Goal: Task Accomplishment & Management: Manage account settings

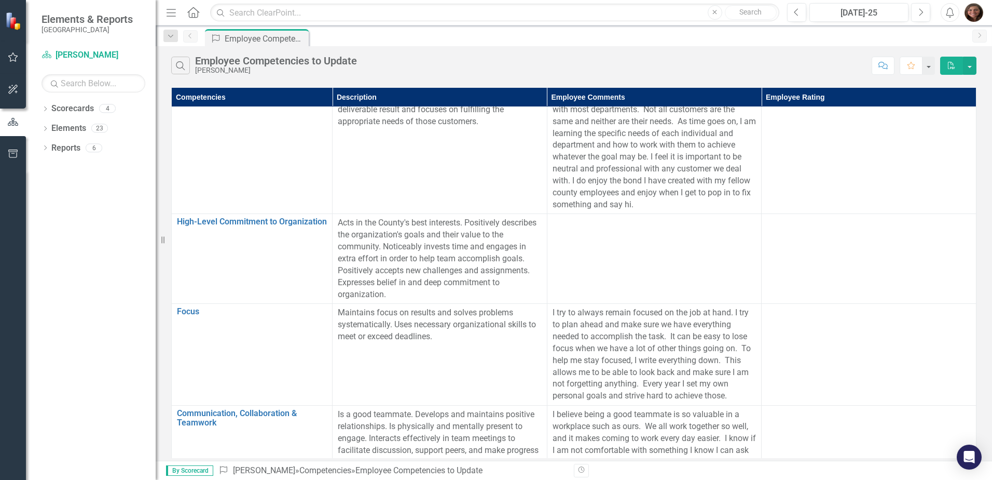
scroll to position [675, 0]
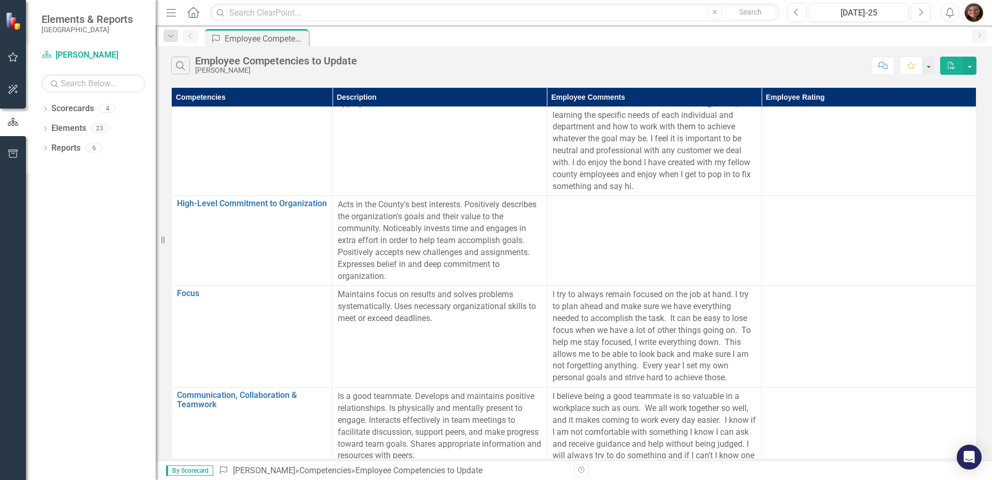
click at [648, 241] on td at bounding box center [654, 241] width 215 height 90
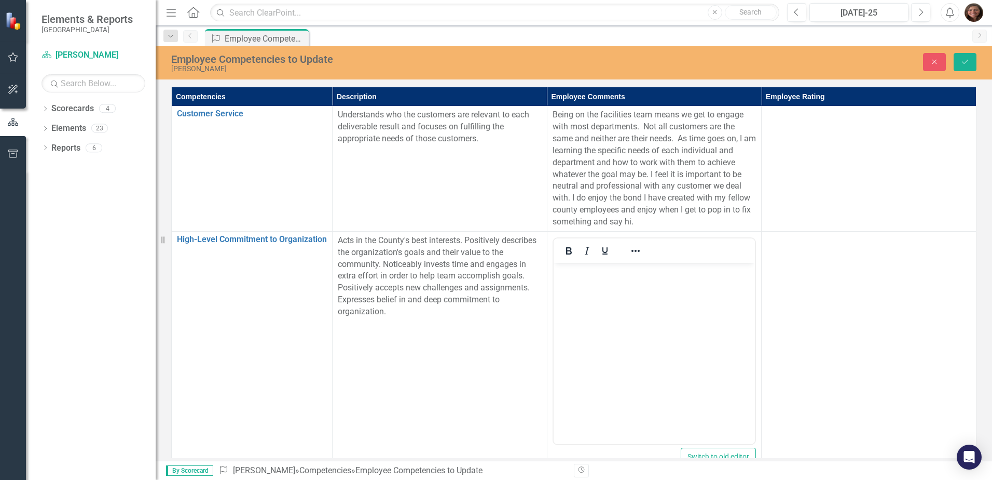
scroll to position [727, 0]
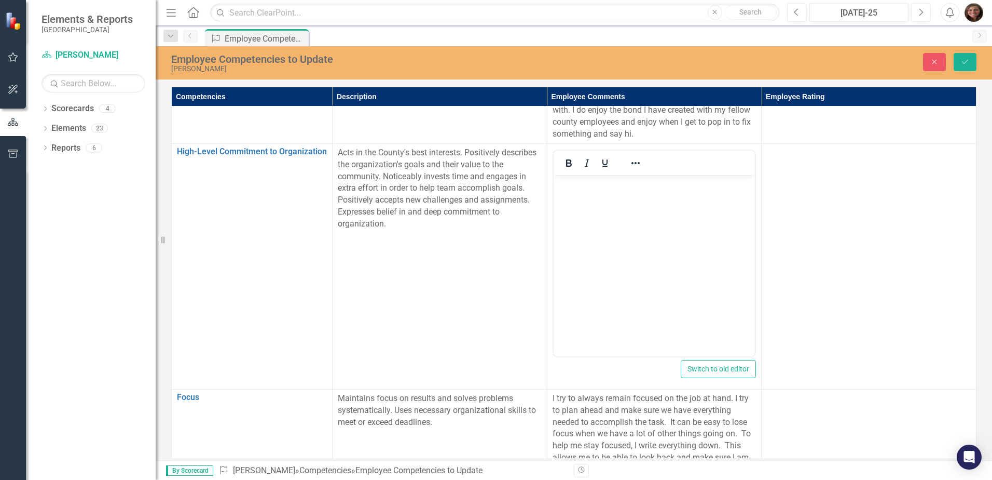
click at [611, 199] on body "Rich Text Area. Press ALT-0 for help." at bounding box center [654, 252] width 202 height 156
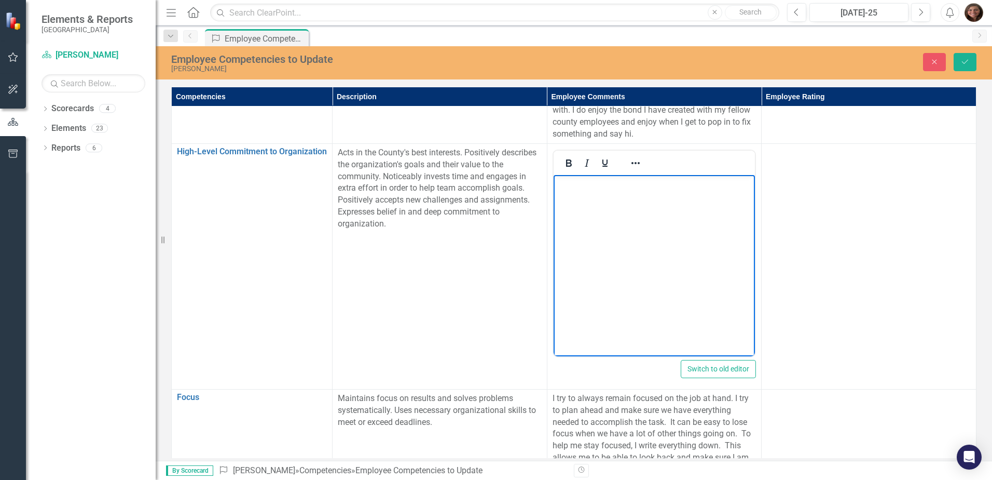
click at [610, 191] on body "Rich Text Area. Press ALT-0 for help." at bounding box center [654, 252] width 202 height 156
click at [569, 186] on p "Rich Text Area. Press ALT-0 for help." at bounding box center [654, 183] width 197 height 12
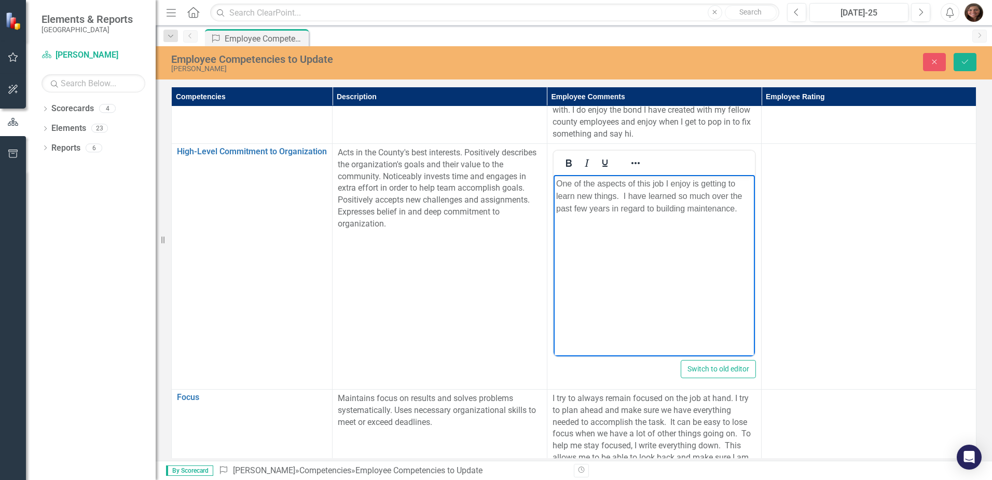
click at [745, 208] on p "One of the aspects of this job I enjoy is getting to learn new things. I have l…" at bounding box center [654, 195] width 197 height 37
click at [739, 235] on p "One of the aspects of this job I enjoy is getting to learn new things. I have l…" at bounding box center [654, 208] width 197 height 62
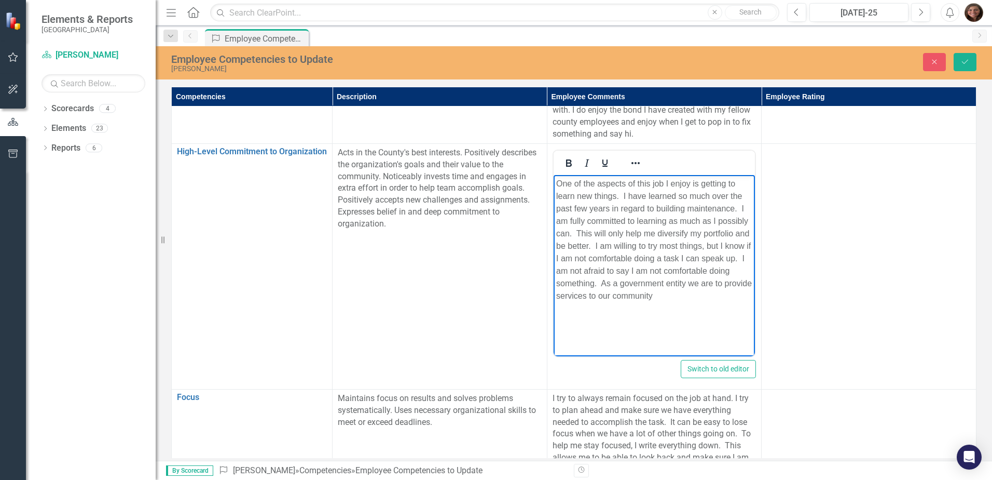
click at [721, 284] on p "One of the aspects of this job I enjoy is getting to learn new things. I have l…" at bounding box center [654, 239] width 197 height 125
click at [643, 312] on body "One of the aspects of this job I enjoy is getting to learn new things. I have l…" at bounding box center [654, 252] width 202 height 156
click at [697, 293] on p "One of the aspects of this job I enjoy is getting to learn new things. I have l…" at bounding box center [654, 239] width 197 height 125
click at [584, 295] on p "One of the aspects of this job I enjoy is getting to learn new things. I have l…" at bounding box center [654, 239] width 197 height 125
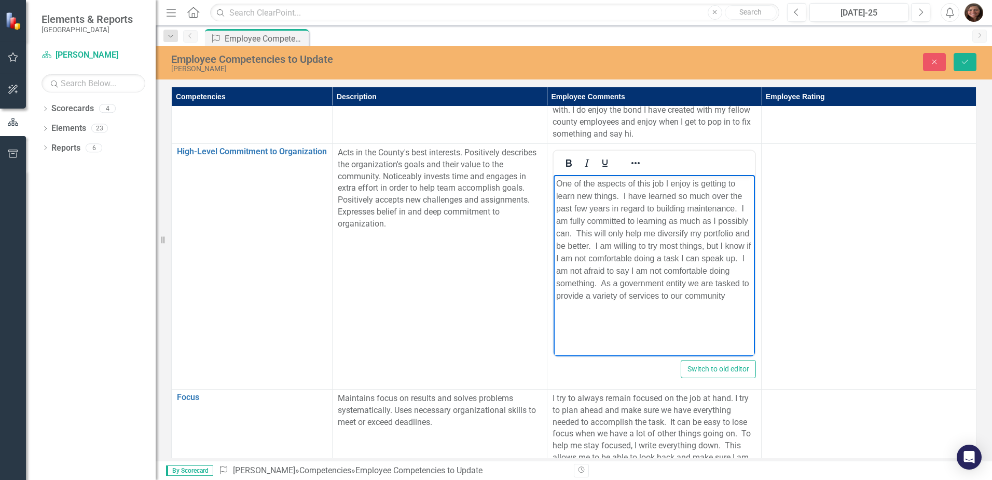
click at [733, 298] on p "One of the aspects of this job I enjoy is getting to learn new things. I have l…" at bounding box center [654, 239] width 197 height 125
click at [966, 60] on icon "Save" at bounding box center [965, 61] width 9 height 7
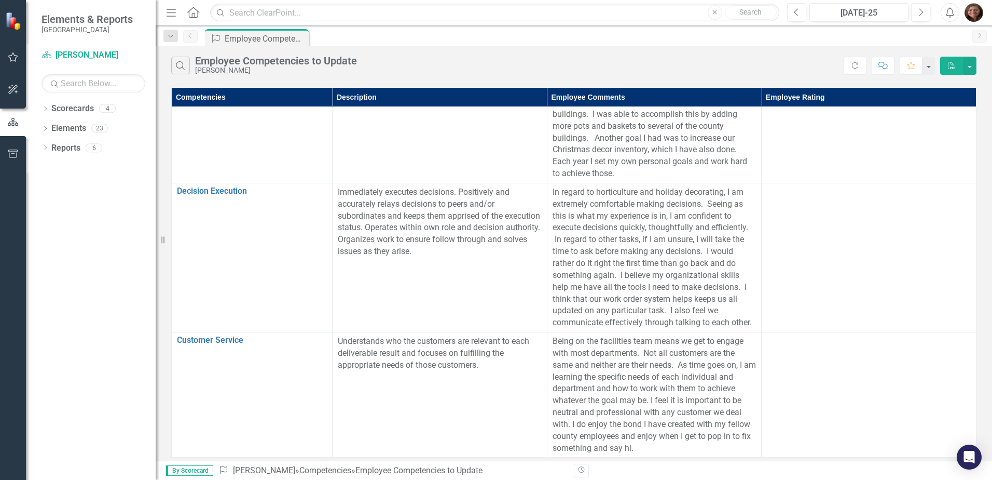
scroll to position [415, 0]
click at [823, 264] on td at bounding box center [869, 255] width 215 height 149
click at [825, 193] on div at bounding box center [869, 190] width 204 height 12
click at [820, 189] on div at bounding box center [869, 190] width 204 height 12
click at [826, 198] on td at bounding box center [869, 255] width 215 height 149
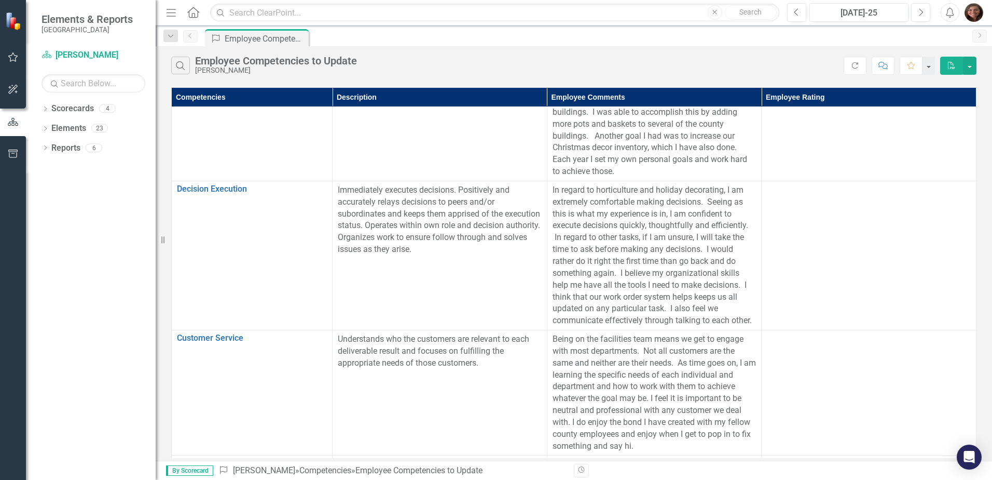
click at [828, 208] on td at bounding box center [869, 255] width 215 height 149
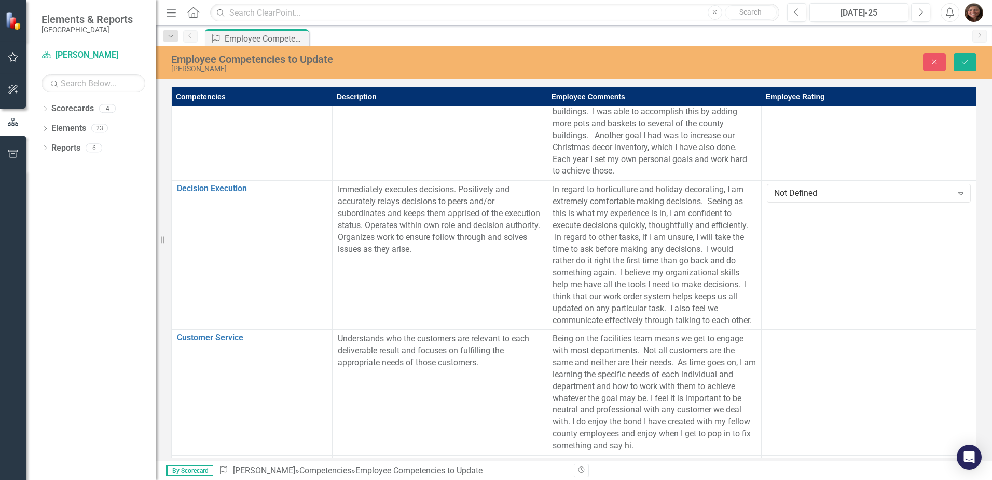
drag, startPoint x: 828, startPoint y: 208, endPoint x: 816, endPoint y: 198, distance: 15.6
click at [816, 198] on div "Not Defined" at bounding box center [863, 193] width 178 height 12
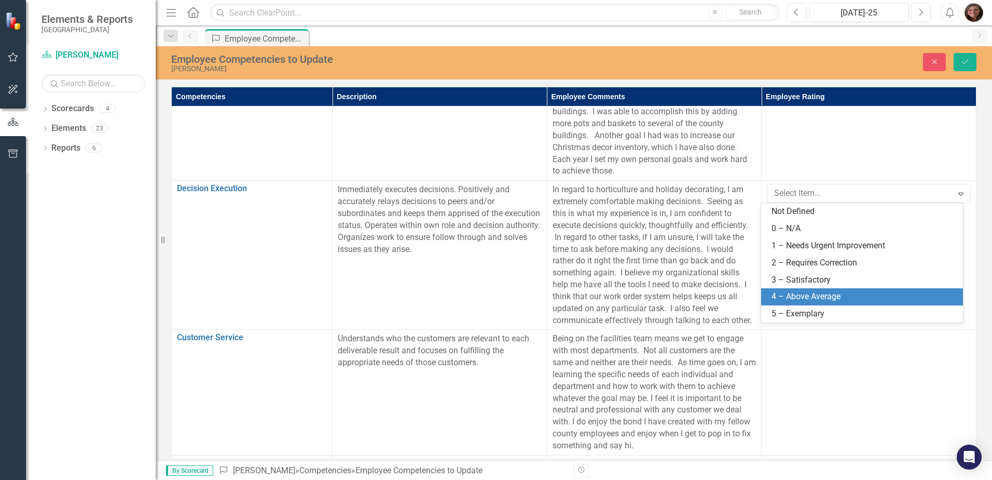
click at [836, 292] on div "4 – Above Average" at bounding box center [864, 297] width 185 height 12
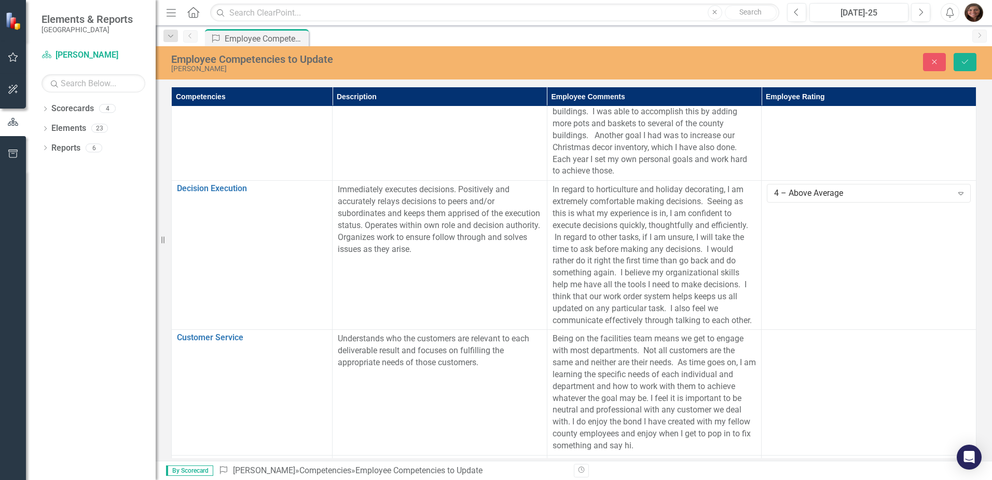
click at [852, 379] on td at bounding box center [869, 392] width 215 height 125
drag, startPoint x: 852, startPoint y: 379, endPoint x: 839, endPoint y: 352, distance: 29.9
click at [839, 348] on div "Not Defined" at bounding box center [863, 342] width 178 height 12
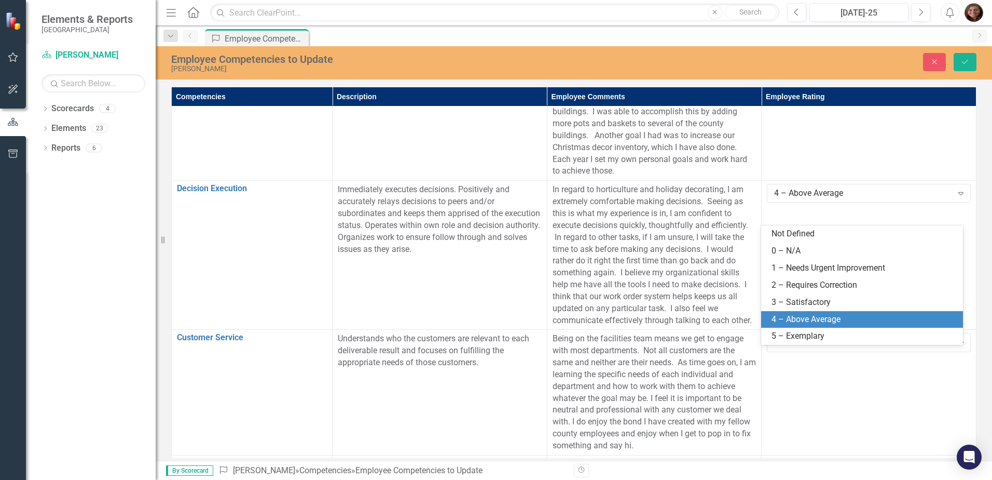
click at [825, 314] on div "4 – Above Average" at bounding box center [864, 320] width 185 height 12
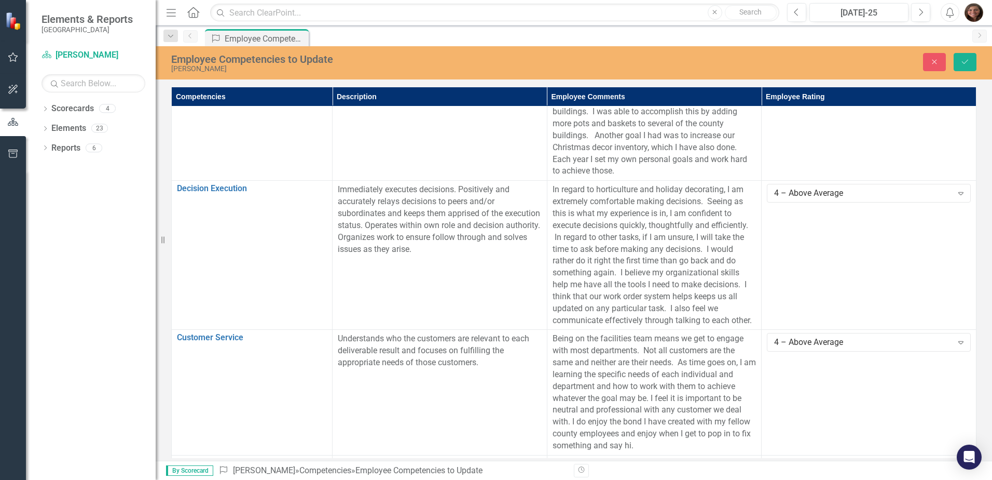
scroll to position [727, 0]
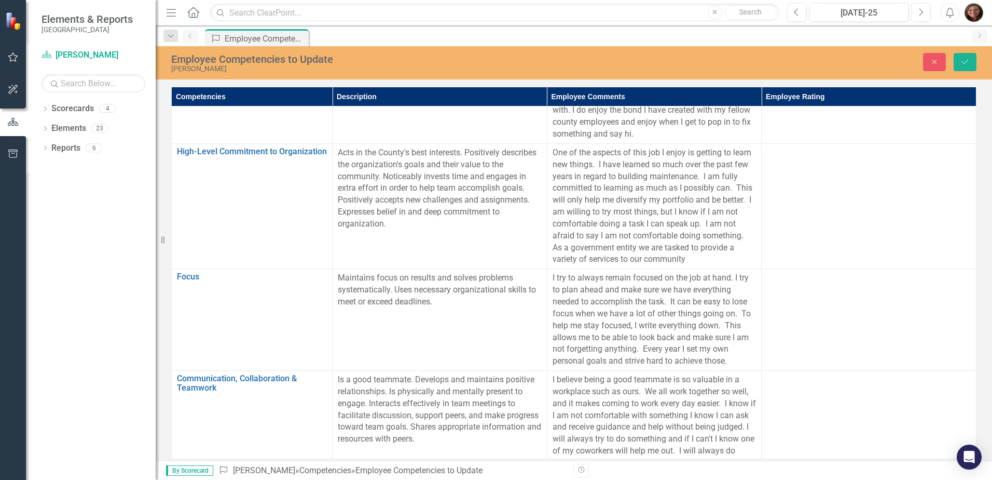
click at [697, 265] on p "One of the aspects of this job I enjoy is getting to learn new things. I have l…" at bounding box center [655, 206] width 204 height 118
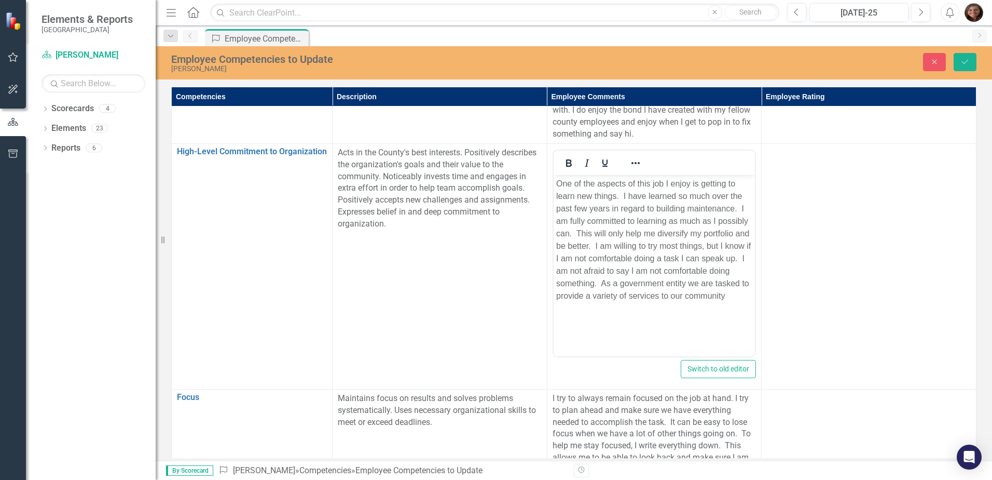
scroll to position [0, 0]
click at [745, 296] on p "One of the aspects of this job I enjoy is getting to learn new things. I have l…" at bounding box center [654, 239] width 197 height 125
click at [965, 61] on icon "Save" at bounding box center [965, 61] width 9 height 7
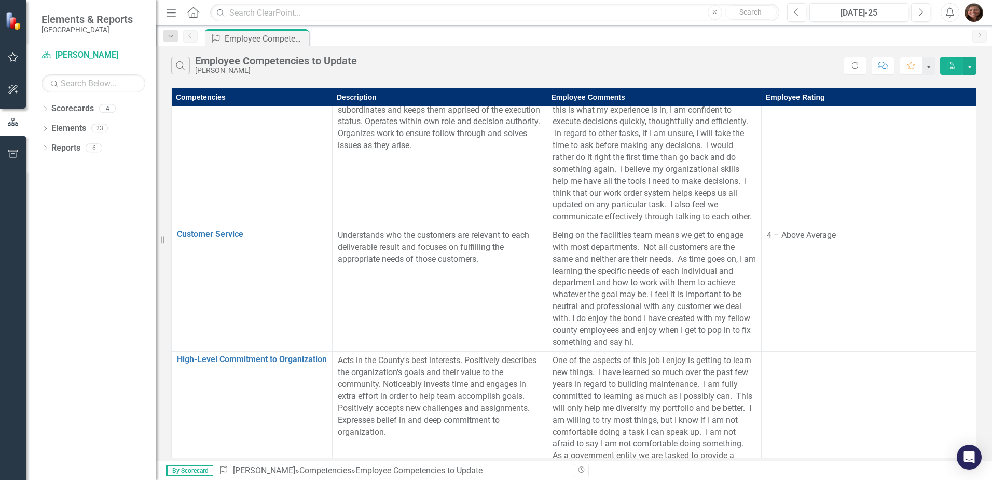
scroll to position [623, 0]
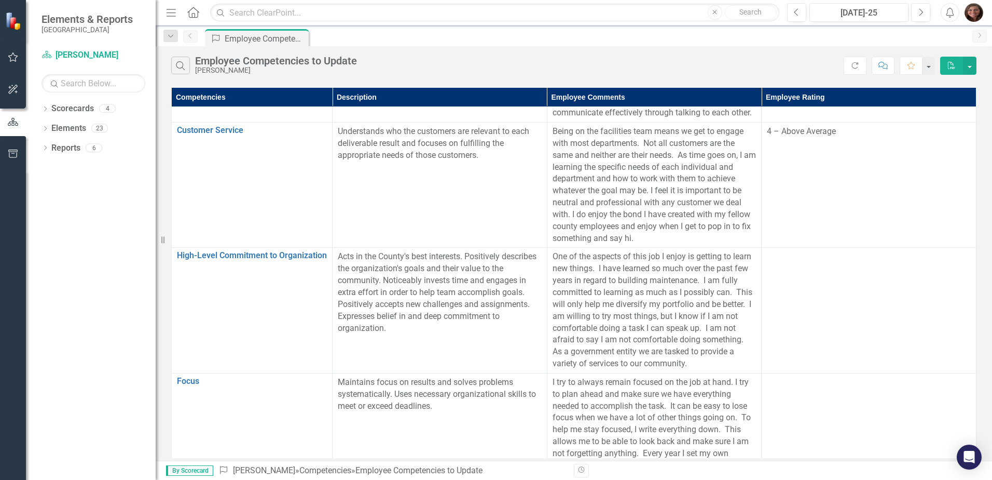
click at [646, 244] on p "Being on the facilities team means we get to engage with most departments. Not …" at bounding box center [655, 185] width 204 height 118
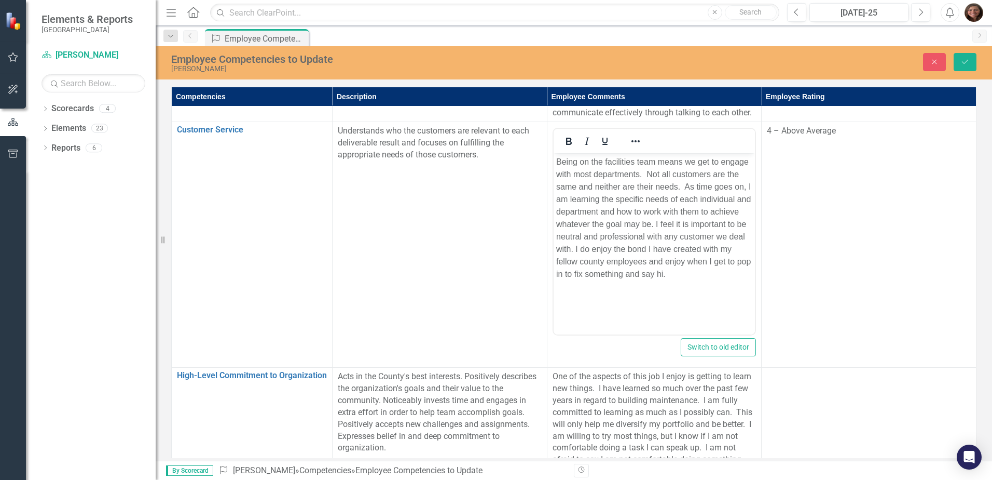
scroll to position [0, 0]
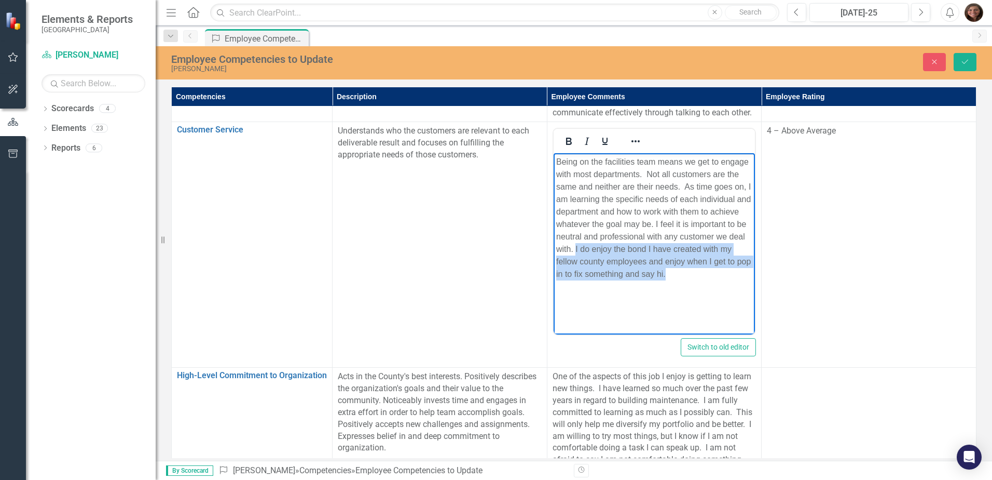
drag, startPoint x: 642, startPoint y: 246, endPoint x: 731, endPoint y: 280, distance: 95.4
click at [731, 280] on p "Being on the facilities team means we get to engage with most departments. Not …" at bounding box center [654, 218] width 197 height 125
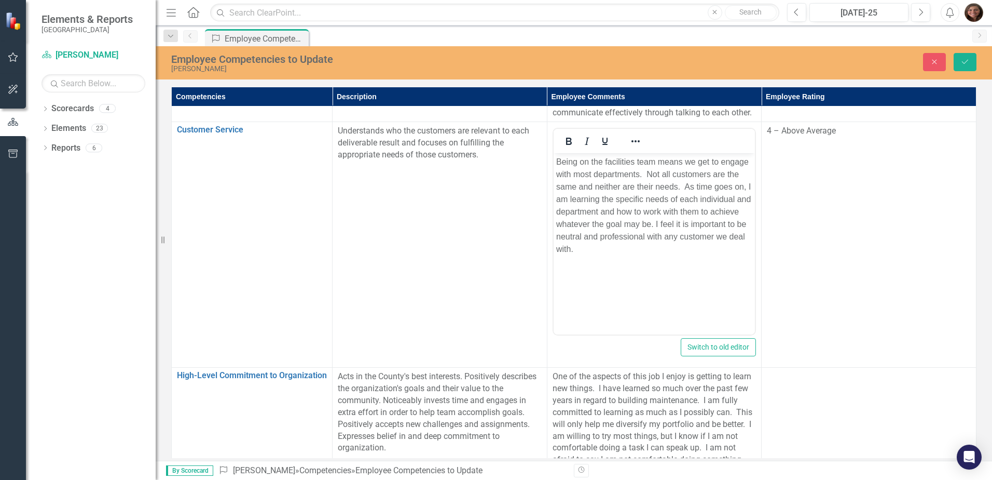
click at [781, 285] on td "4 – Above Average" at bounding box center [869, 245] width 215 height 246
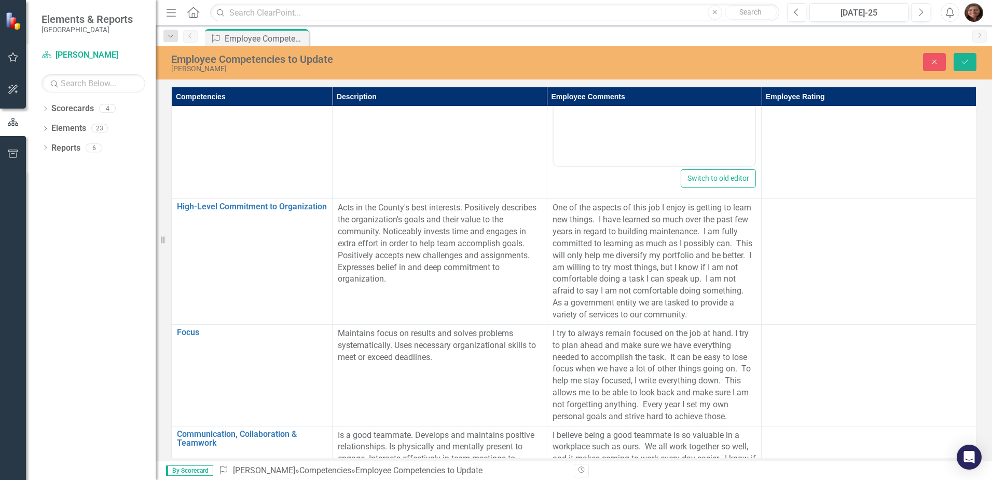
scroll to position [830, 0]
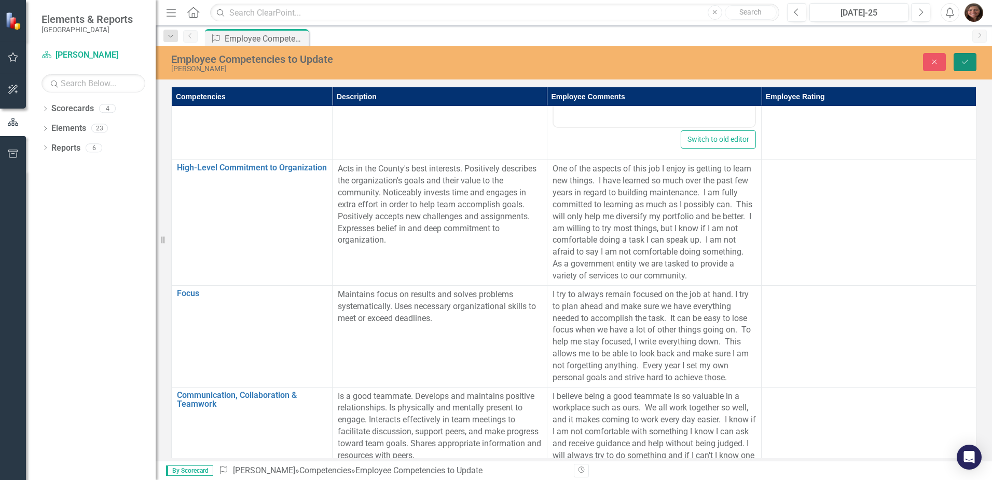
click at [971, 61] on button "Save" at bounding box center [965, 62] width 23 height 18
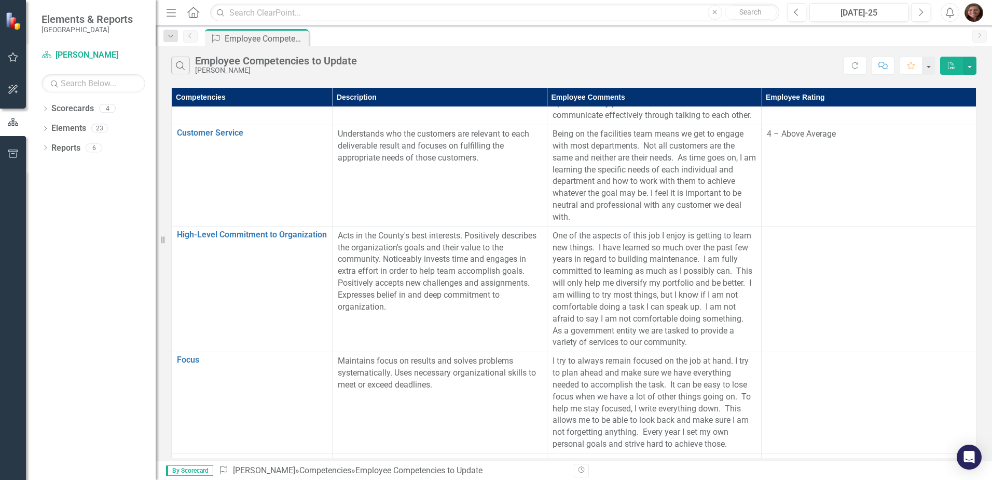
scroll to position [891, 0]
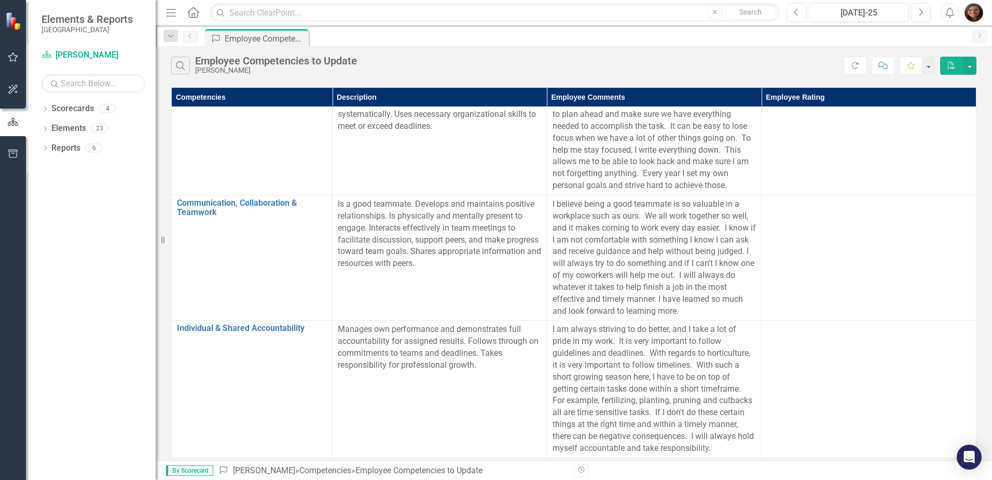
click at [836, 377] on td at bounding box center [869, 388] width 215 height 137
click at [857, 340] on td at bounding box center [869, 388] width 215 height 137
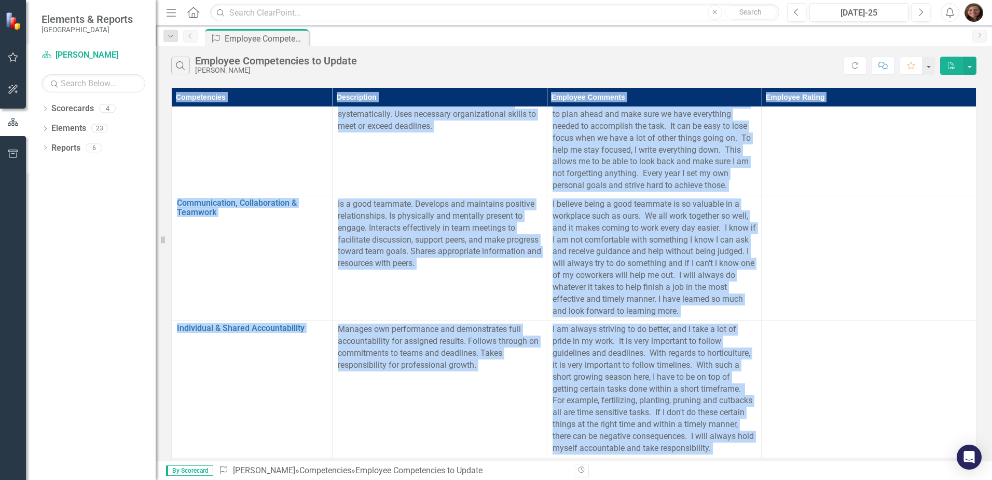
click at [857, 340] on td at bounding box center [869, 388] width 215 height 137
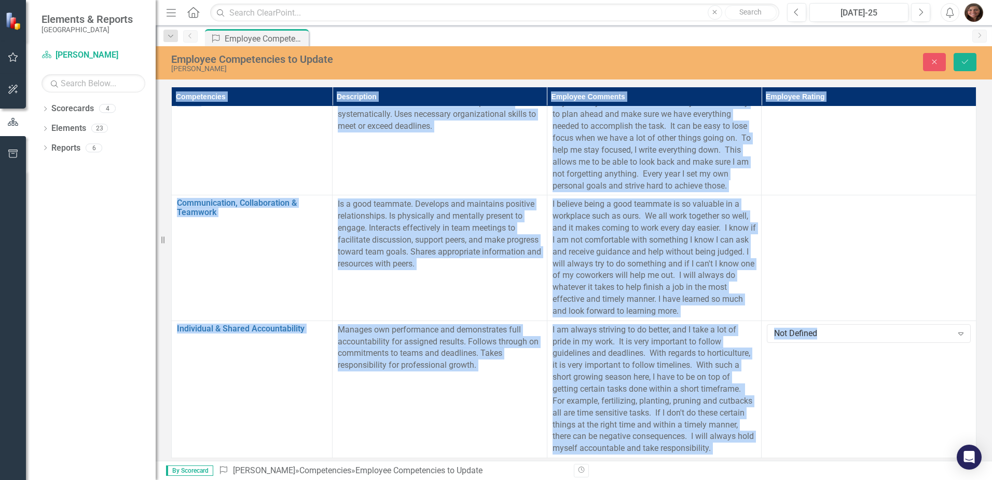
scroll to position [890, 0]
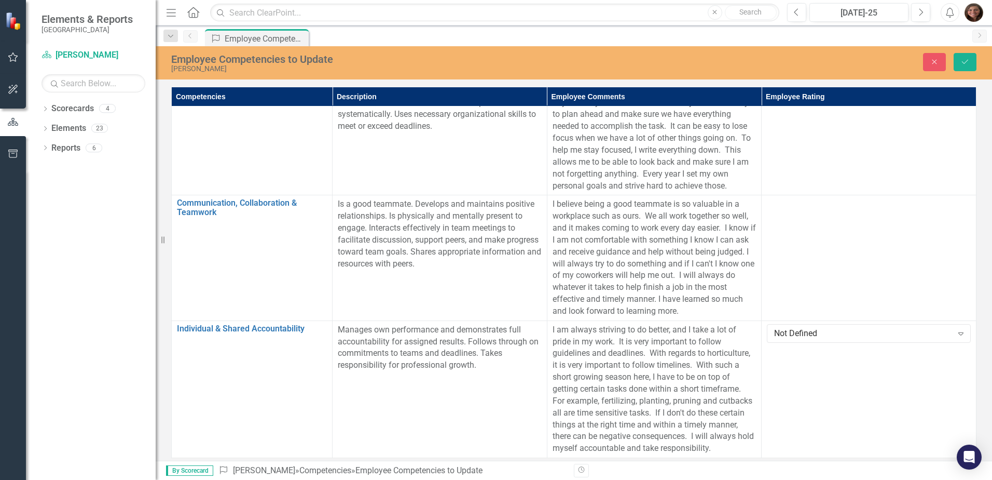
click at [857, 340] on div "Not Defined Expand" at bounding box center [869, 333] width 204 height 19
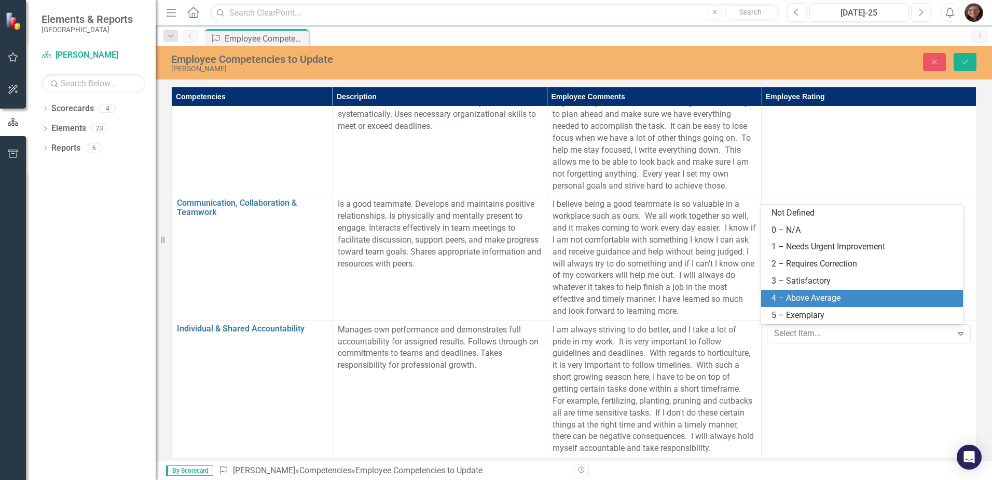
click at [854, 297] on div "4 – Above Average" at bounding box center [864, 298] width 185 height 12
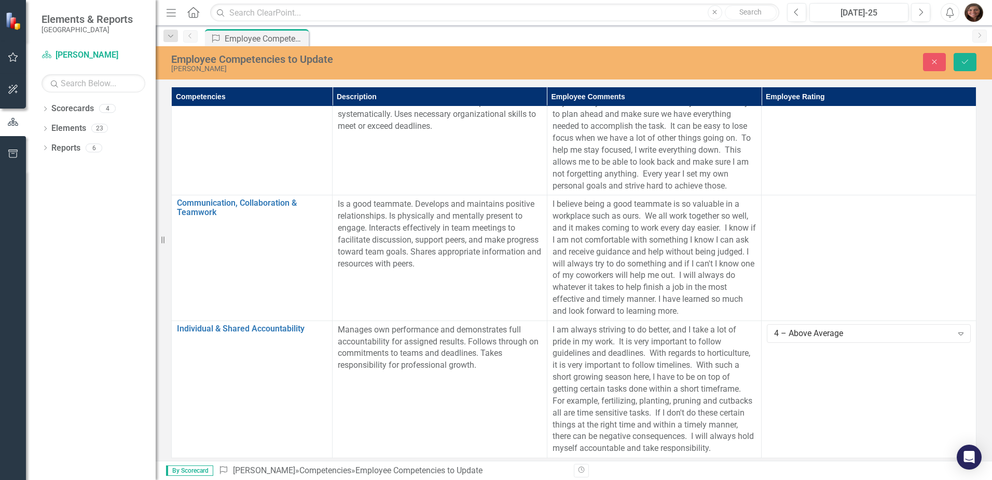
click at [848, 209] on div at bounding box center [869, 204] width 204 height 12
click at [848, 209] on div "Not Defined" at bounding box center [863, 208] width 178 height 12
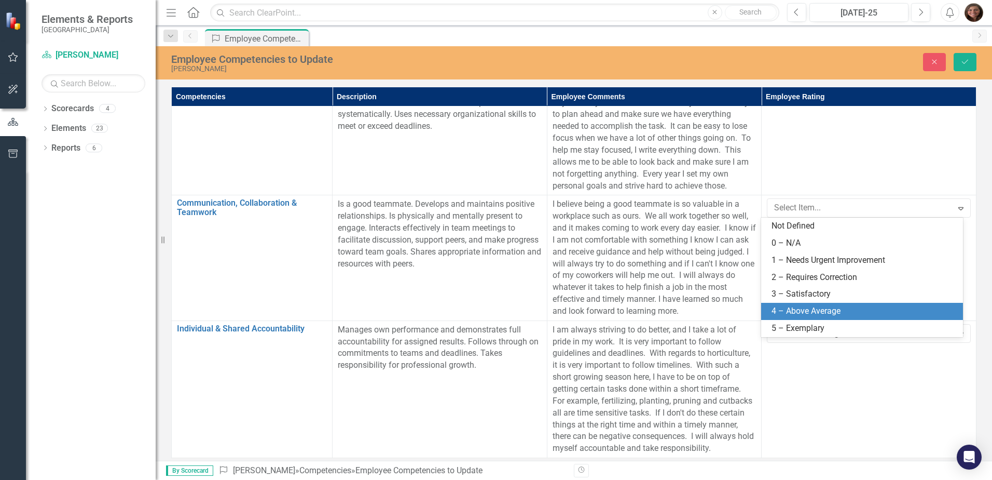
click at [847, 304] on div "4 – Above Average" at bounding box center [862, 311] width 202 height 17
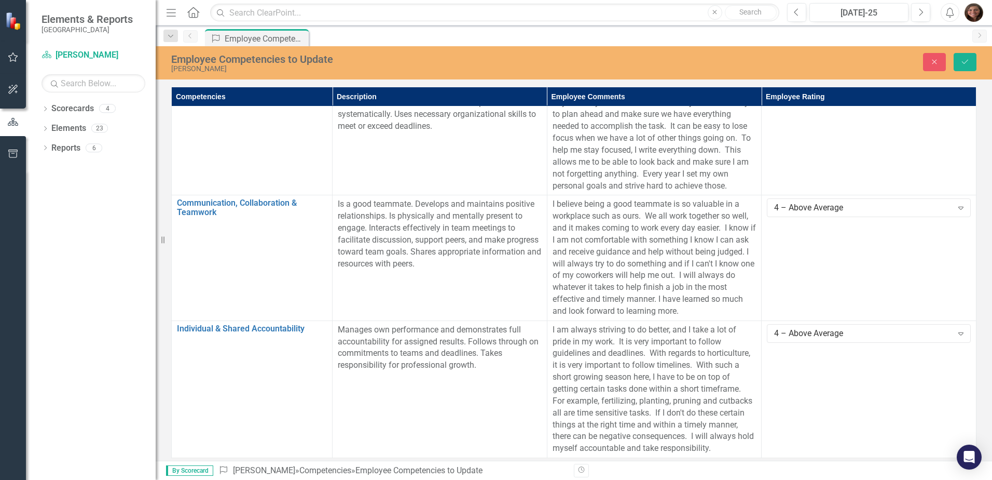
scroll to position [683, 0]
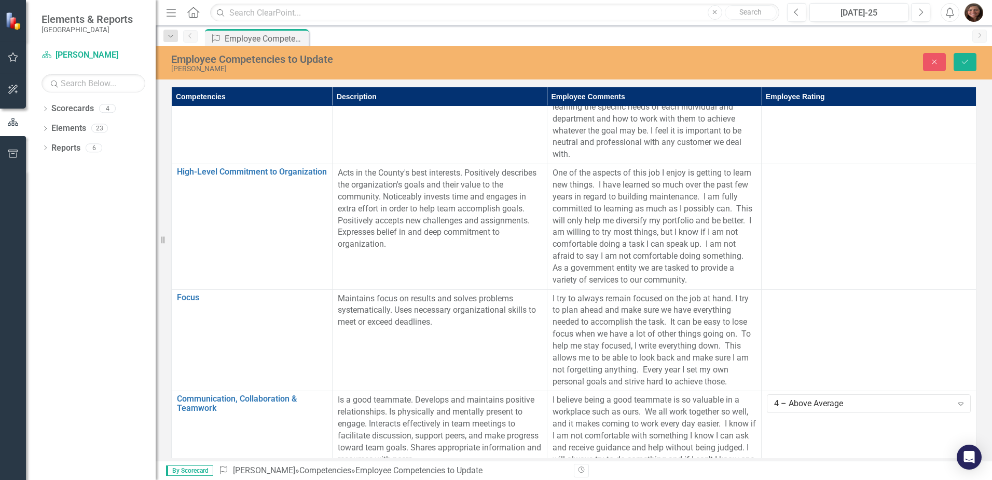
click at [862, 336] on td at bounding box center [869, 340] width 215 height 102
drag, startPoint x: 862, startPoint y: 336, endPoint x: 855, endPoint y: 316, distance: 21.8
click at [855, 308] on div "Not Defined" at bounding box center [863, 302] width 178 height 12
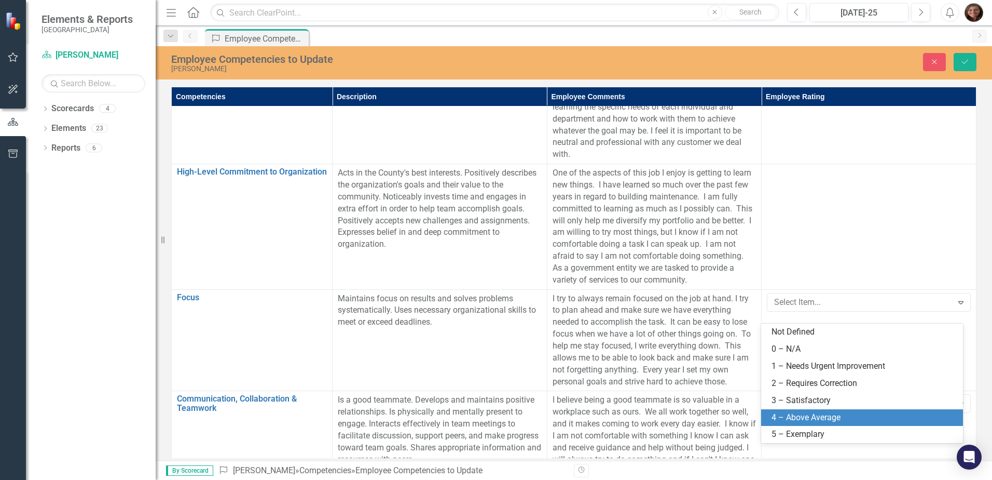
click at [856, 418] on div "4 – Above Average" at bounding box center [864, 418] width 185 height 12
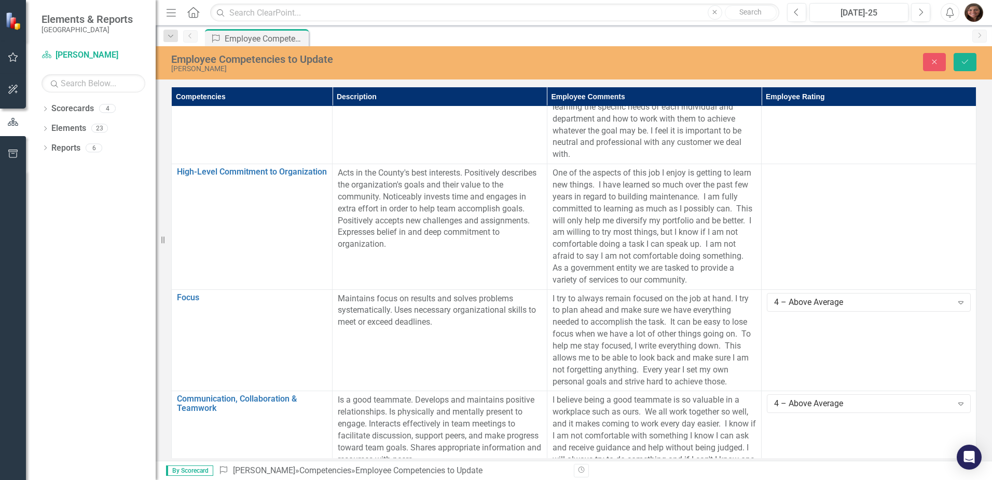
scroll to position [631, 0]
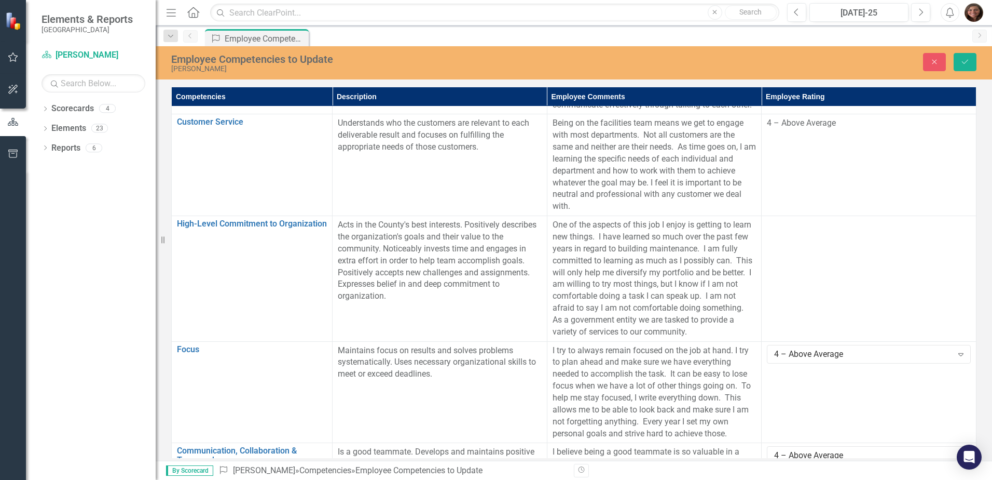
click at [868, 246] on td at bounding box center [869, 278] width 215 height 125
click at [867, 235] on div "Not Defined" at bounding box center [863, 229] width 178 height 12
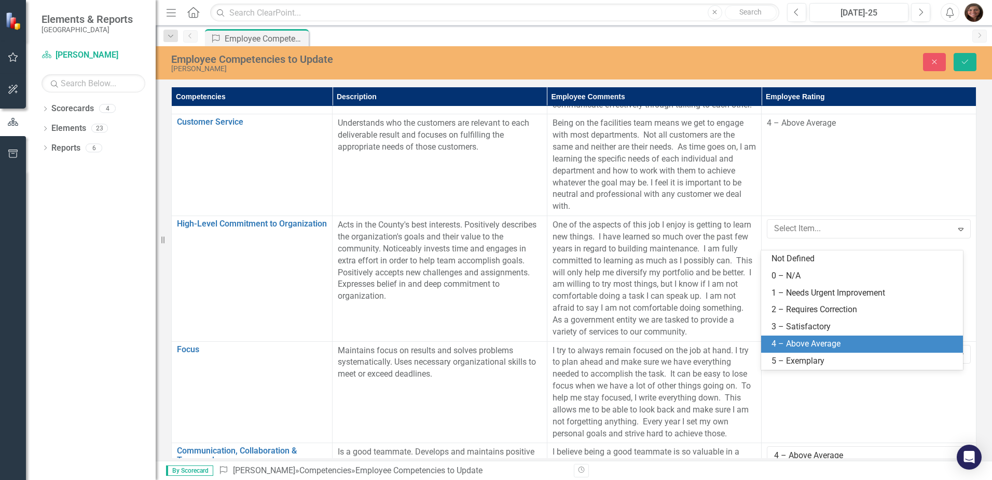
click at [815, 338] on div "4 – Above Average" at bounding box center [864, 344] width 185 height 12
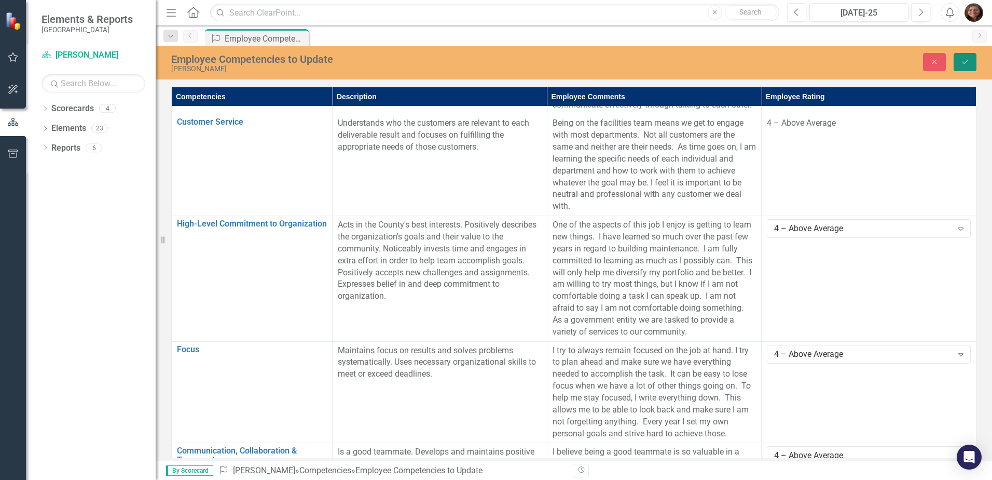
click at [964, 64] on icon "Save" at bounding box center [965, 61] width 9 height 7
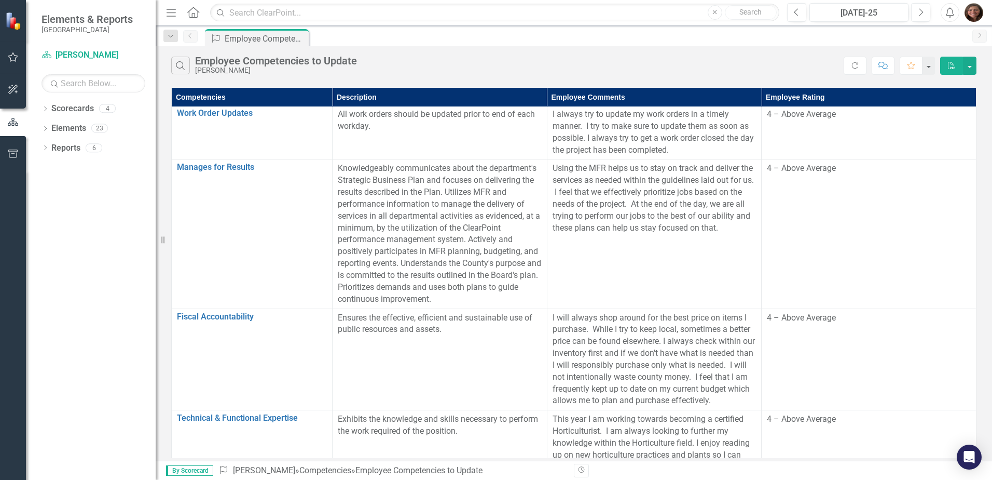
scroll to position [0, 0]
click at [566, 192] on p "Using the MFR helps us to stay on track and deliver the services as needed with…" at bounding box center [655, 199] width 204 height 71
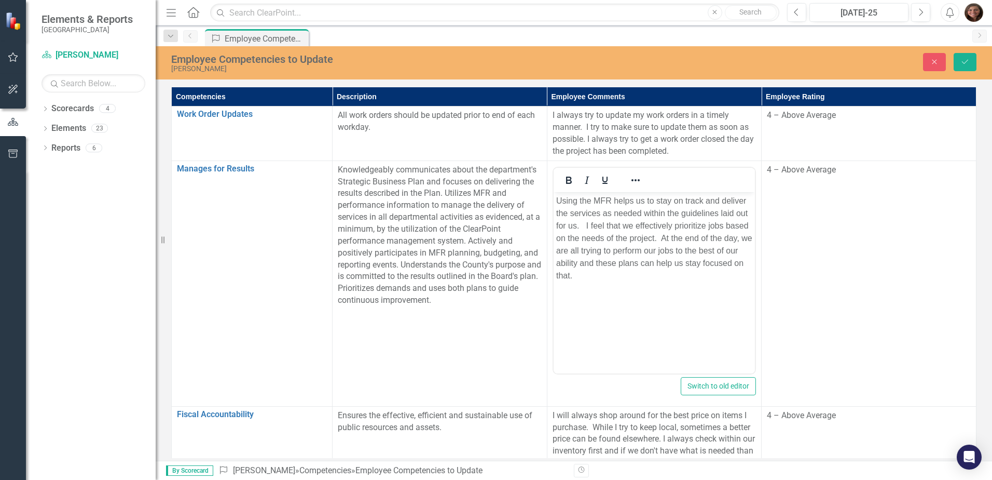
drag, startPoint x: 1119, startPoint y: 384, endPoint x: 584, endPoint y: 222, distance: 559.1
click at [584, 222] on p "Using the MFR helps us to stay on track and deliver the services as needed with…" at bounding box center [654, 237] width 197 height 87
click at [964, 58] on icon "Save" at bounding box center [965, 61] width 9 height 7
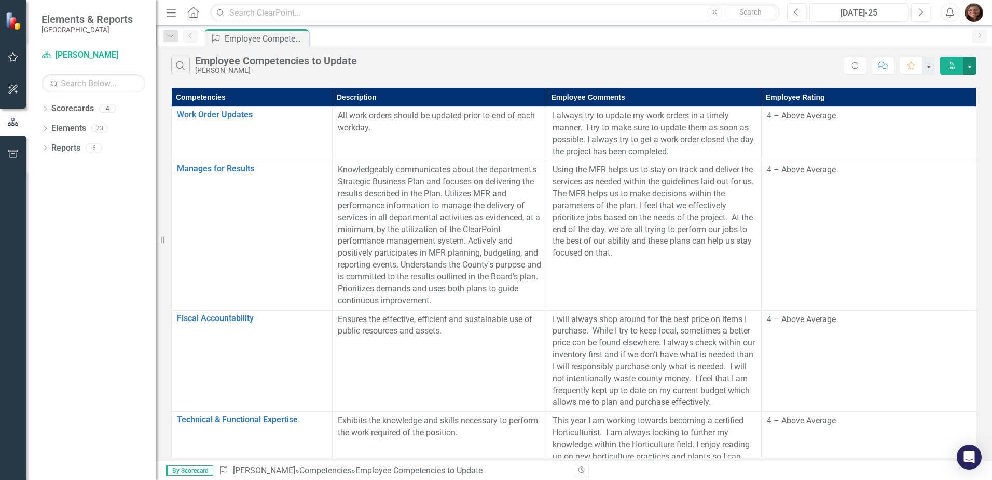
click at [976, 67] on button "button" at bounding box center [969, 66] width 13 height 18
click at [815, 135] on td "4 – Above Average" at bounding box center [869, 134] width 215 height 54
click at [818, 122] on div "4 – Above Average" at bounding box center [869, 116] width 204 height 12
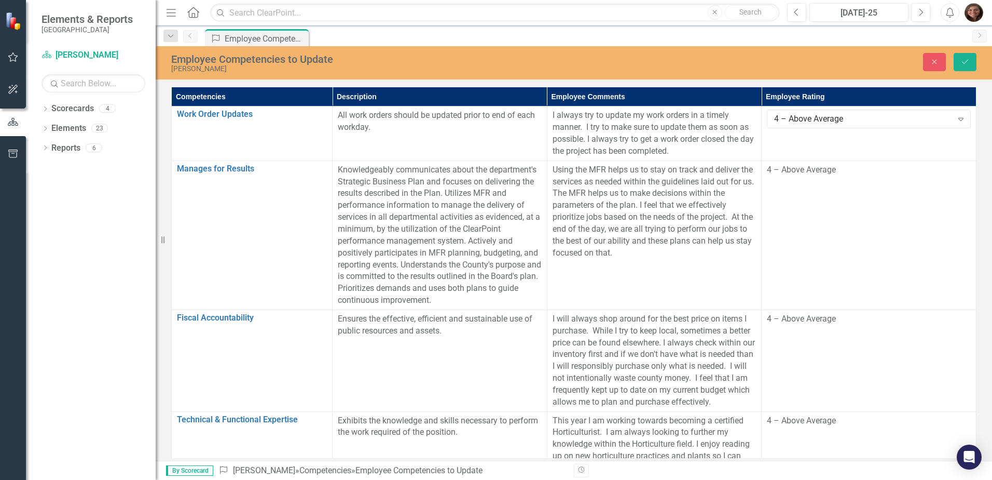
click at [818, 122] on div "4 – Above Average" at bounding box center [863, 119] width 178 height 12
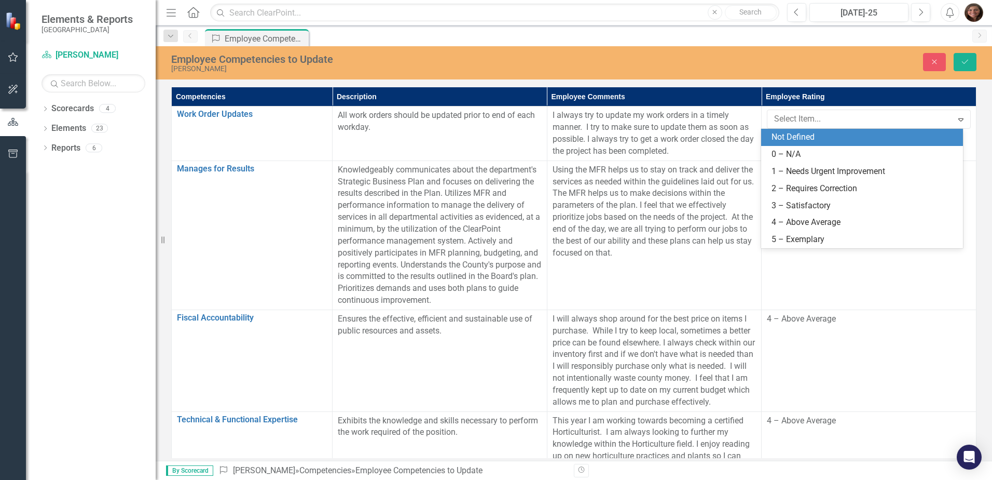
click at [817, 142] on div "Not Defined" at bounding box center [864, 137] width 185 height 12
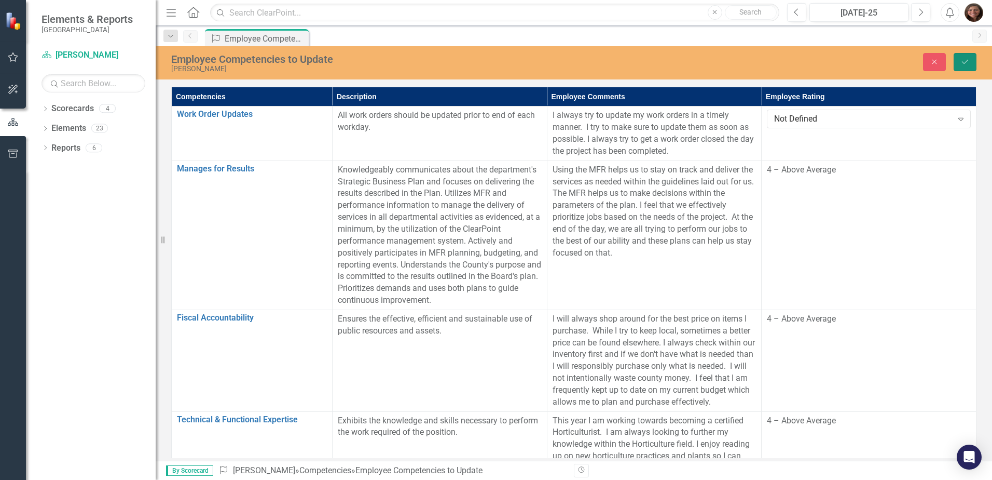
click at [967, 61] on icon "submit" at bounding box center [965, 62] width 6 height 4
